Goal: Information Seeking & Learning: Find contact information

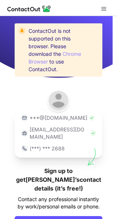
scroll to position [33, 0]
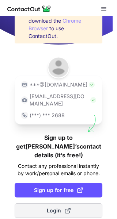
click at [66, 208] on span at bounding box center [68, 211] width 6 height 6
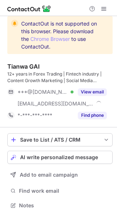
scroll to position [200, 117]
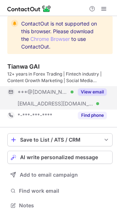
click at [93, 92] on button "View email" at bounding box center [92, 91] width 29 height 7
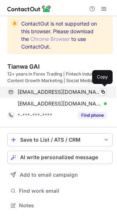
click at [94, 92] on div "evagtw@gmail.com Verified" at bounding box center [62, 92] width 89 height 7
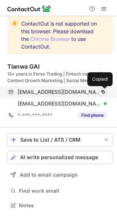
click at [98, 92] on div "evagtw@gmail.com Verified" at bounding box center [62, 92] width 89 height 7
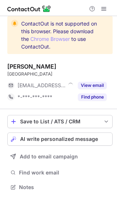
scroll to position [4, 4]
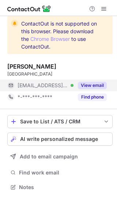
click at [88, 83] on button "View email" at bounding box center [92, 85] width 29 height 7
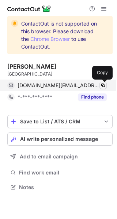
click at [99, 85] on button at bounding box center [102, 85] width 7 height 7
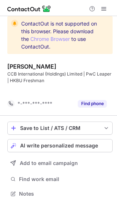
scroll to position [177, 117]
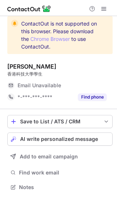
scroll to position [4, 4]
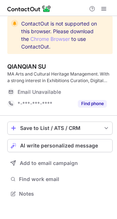
scroll to position [188, 117]
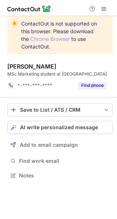
scroll to position [170, 117]
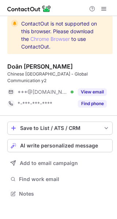
scroll to position [188, 117]
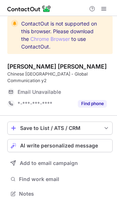
scroll to position [185, 117]
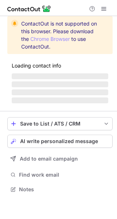
click at [94, 70] on div "Loading contact info ‌ ‌ ‌ ‌" at bounding box center [59, 81] width 105 height 47
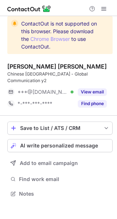
scroll to position [188, 117]
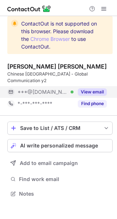
click at [89, 95] on button "View email" at bounding box center [92, 91] width 29 height 7
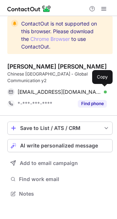
click at [89, 95] on div "khanhchi02112006@gmail.com Verified Copy" at bounding box center [56, 92] width 99 height 12
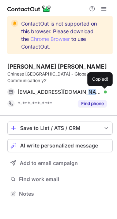
click at [89, 95] on div "khanhchi02112006@gmail.com Verified Copied!" at bounding box center [56, 92] width 99 height 12
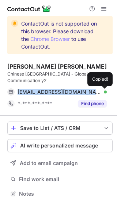
click at [89, 95] on div "khanhchi02112006@gmail.com Verified Copied!" at bounding box center [56, 92] width 99 height 12
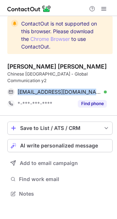
click at [89, 95] on div "khanhchi02112006@gmail.com Verified Copy" at bounding box center [56, 92] width 99 height 12
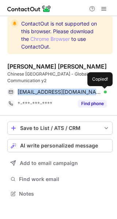
click at [89, 95] on div "khanhchi02112006@gmail.com Verified Copied!" at bounding box center [56, 92] width 99 height 12
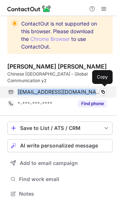
click at [72, 89] on span "khanhchi02112006@gmail.com" at bounding box center [60, 92] width 84 height 7
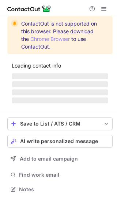
scroll to position [188, 117]
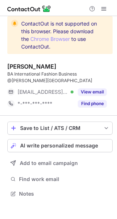
click at [85, 86] on div "View email" at bounding box center [89, 92] width 33 height 12
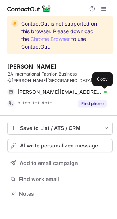
click at [101, 89] on span at bounding box center [103, 92] width 6 height 6
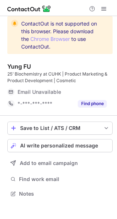
scroll to position [188, 117]
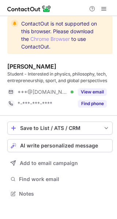
scroll to position [188, 117]
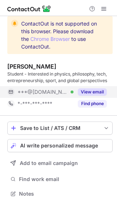
click at [83, 90] on button "View email" at bounding box center [92, 91] width 29 height 7
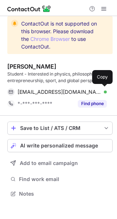
click at [90, 90] on div "[EMAIL_ADDRESS][DOMAIN_NAME] Verified" at bounding box center [62, 92] width 89 height 7
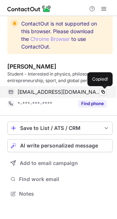
click at [90, 90] on div "[EMAIL_ADDRESS][DOMAIN_NAME] Verified" at bounding box center [62, 92] width 89 height 7
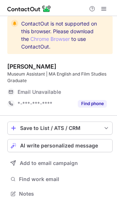
scroll to position [188, 117]
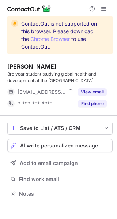
scroll to position [188, 117]
click at [92, 66] on div "[PERSON_NAME]" at bounding box center [59, 66] width 105 height 7
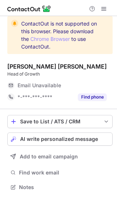
scroll to position [4, 4]
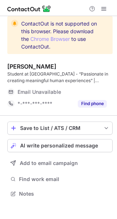
scroll to position [188, 117]
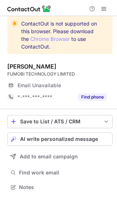
scroll to position [4, 4]
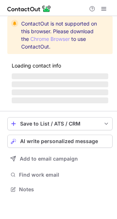
scroll to position [200, 117]
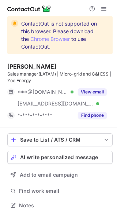
click at [82, 90] on button "View email" at bounding box center [92, 91] width 29 height 7
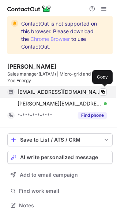
click at [90, 94] on div "hedychuanhe@gmail.com Verified" at bounding box center [62, 92] width 89 height 7
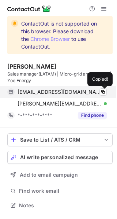
click at [90, 94] on div "hedychuanhe@gmail.com Verified" at bounding box center [62, 92] width 89 height 7
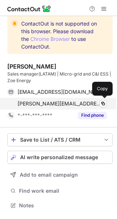
click at [59, 104] on span "hedy.he@zoeess.com" at bounding box center [60, 103] width 84 height 7
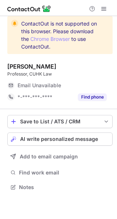
scroll to position [4, 4]
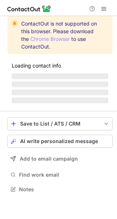
scroll to position [200, 117]
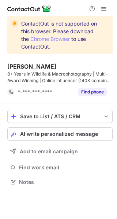
scroll to position [177, 117]
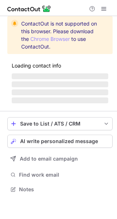
scroll to position [4, 4]
click at [62, 65] on p "Loading contact info" at bounding box center [60, 66] width 96 height 6
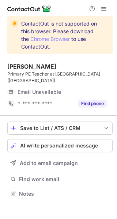
scroll to position [188, 117]
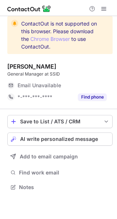
scroll to position [4, 4]
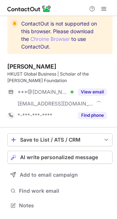
scroll to position [200, 117]
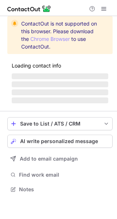
scroll to position [200, 117]
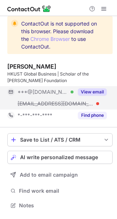
click at [90, 94] on button "View email" at bounding box center [92, 91] width 29 height 7
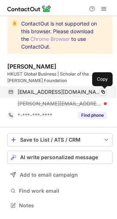
click at [104, 93] on span at bounding box center [103, 92] width 6 height 6
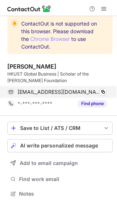
scroll to position [188, 117]
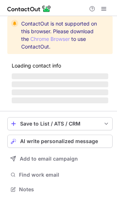
scroll to position [193, 117]
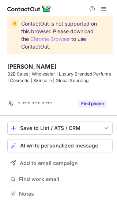
scroll to position [177, 117]
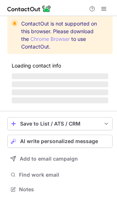
scroll to position [193, 117]
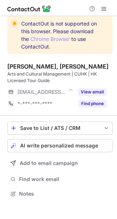
scroll to position [188, 117]
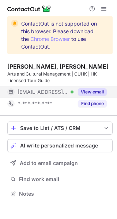
click at [88, 86] on div "View email" at bounding box center [89, 92] width 33 height 12
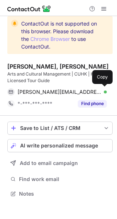
click at [91, 90] on div "[PERSON_NAME][EMAIL_ADDRESS][DOMAIN_NAME] Verified" at bounding box center [62, 92] width 89 height 7
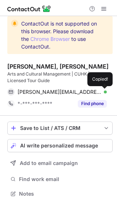
click at [91, 90] on div "[PERSON_NAME][EMAIL_ADDRESS][DOMAIN_NAME] Verified" at bounding box center [62, 92] width 89 height 7
